Goal: Check status: Check status

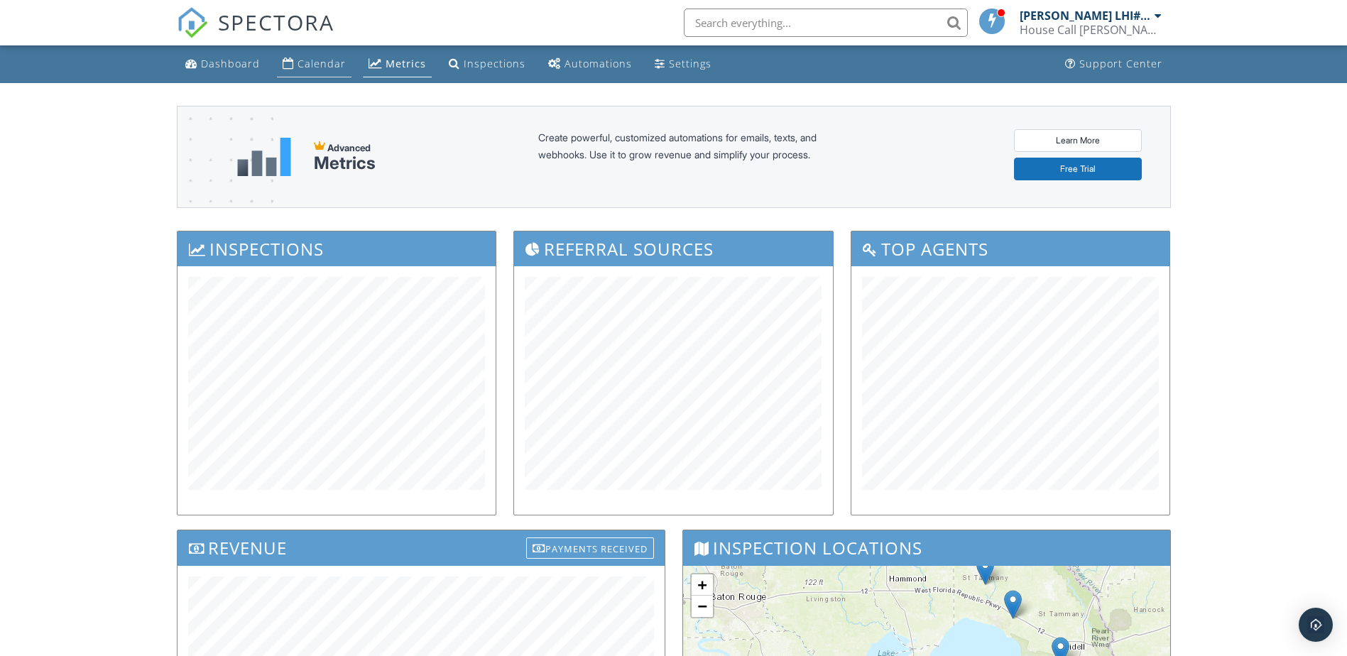
click at [305, 63] on div "Calendar" at bounding box center [322, 63] width 48 height 13
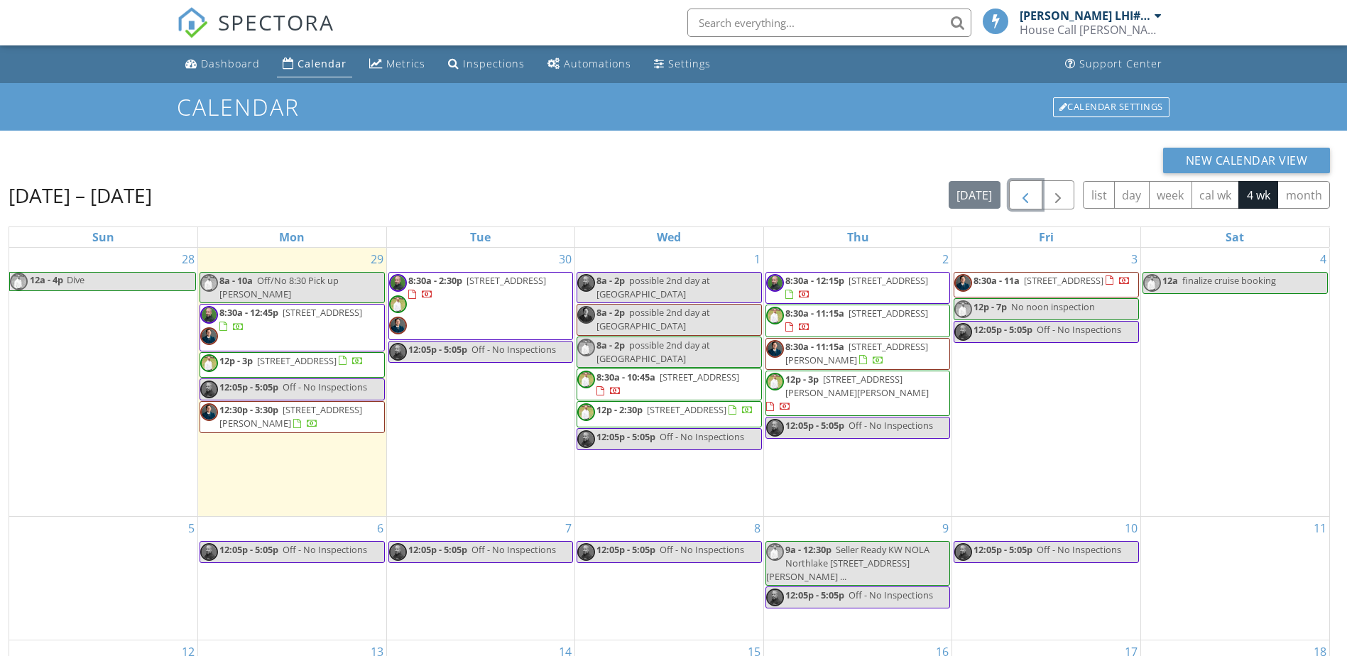
click at [1028, 195] on span "button" at bounding box center [1025, 195] width 17 height 17
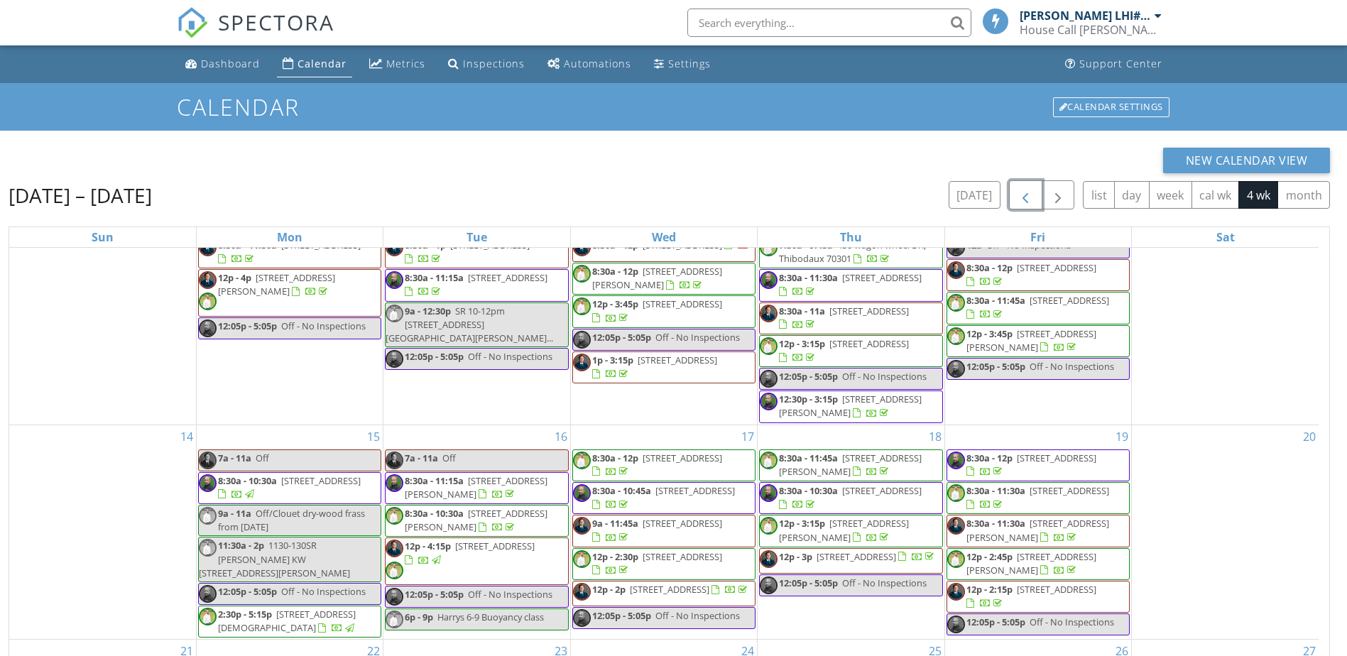
scroll to position [189, 0]
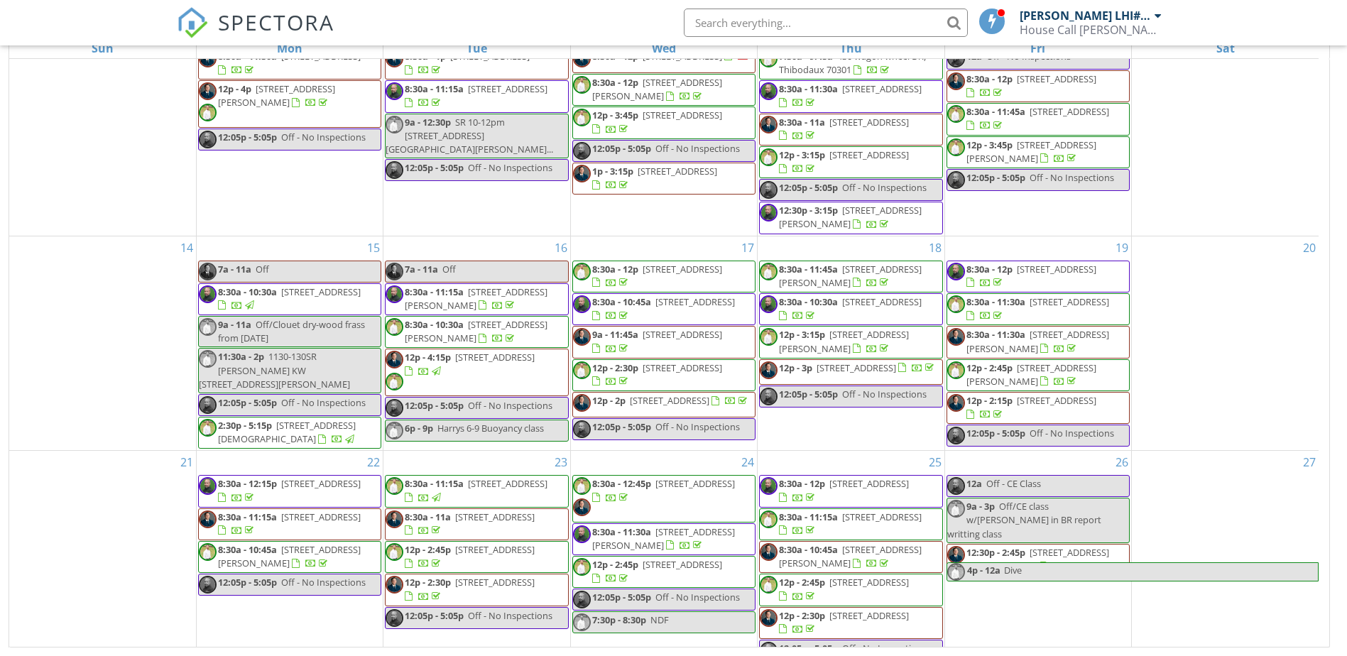
click at [684, 558] on span "6501 Selma St, New Orleans 70126" at bounding box center [683, 564] width 80 height 13
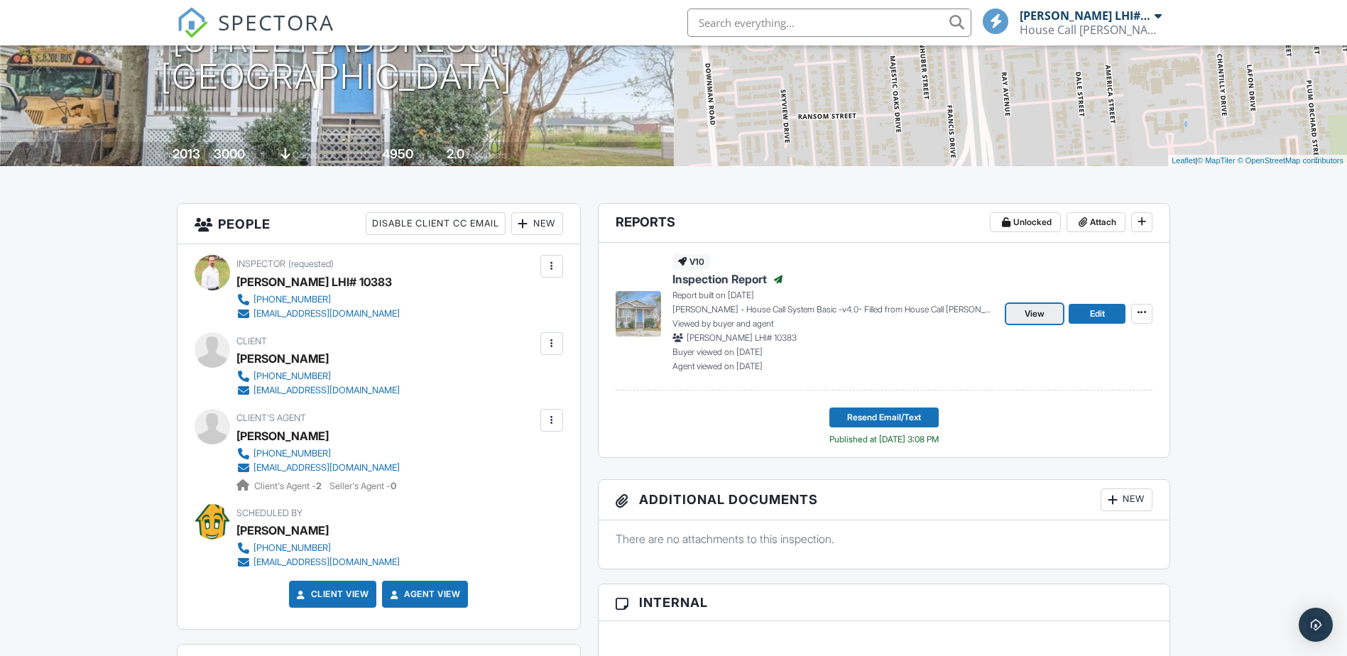
click at [1043, 314] on span "View" at bounding box center [1035, 314] width 20 height 14
